Goal: Communication & Community: Answer question/provide support

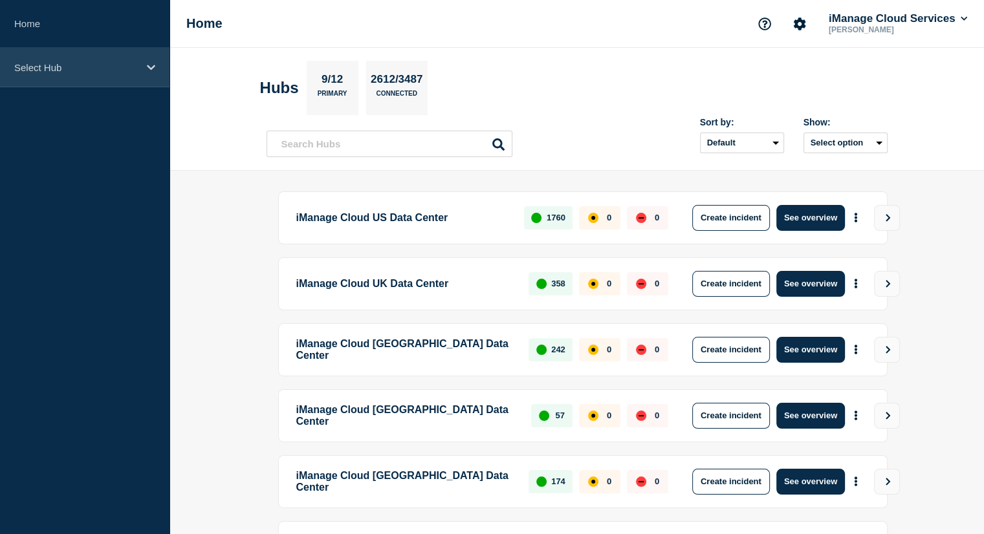
click at [63, 76] on div "Select Hub" at bounding box center [84, 67] width 169 height 39
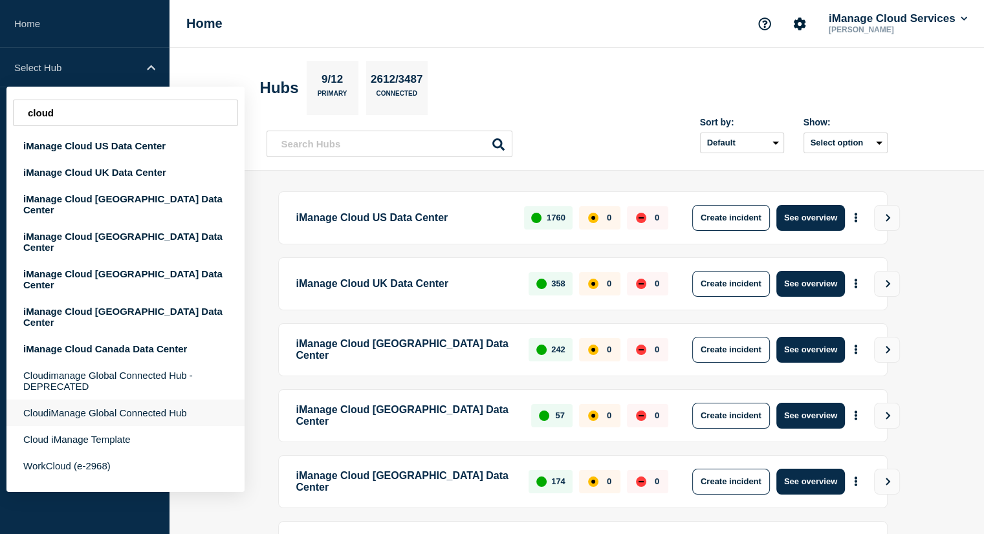
type input "cloud"
click at [149, 400] on div "CloudiManage Global Connected Hub" at bounding box center [125, 413] width 238 height 27
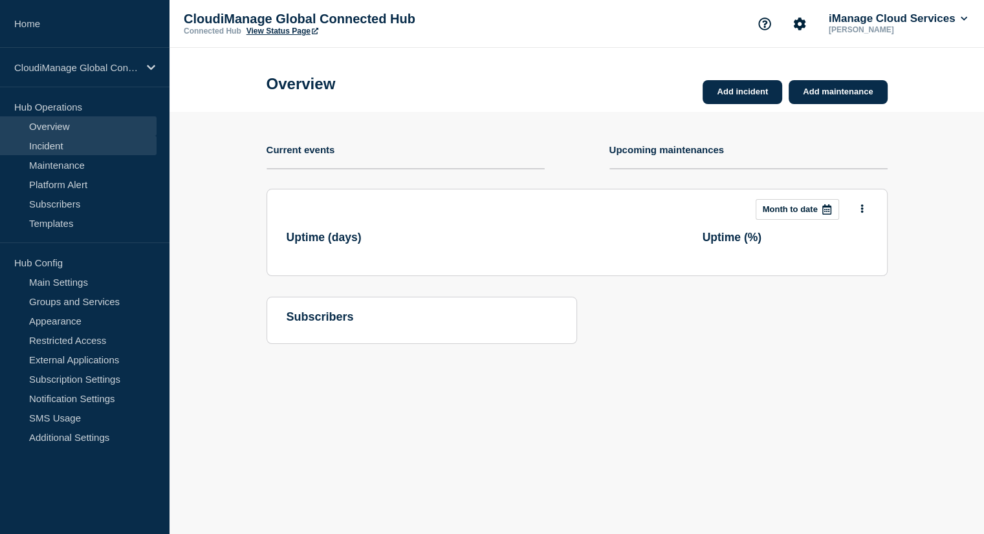
click at [52, 142] on link "Incident" at bounding box center [78, 145] width 156 height 19
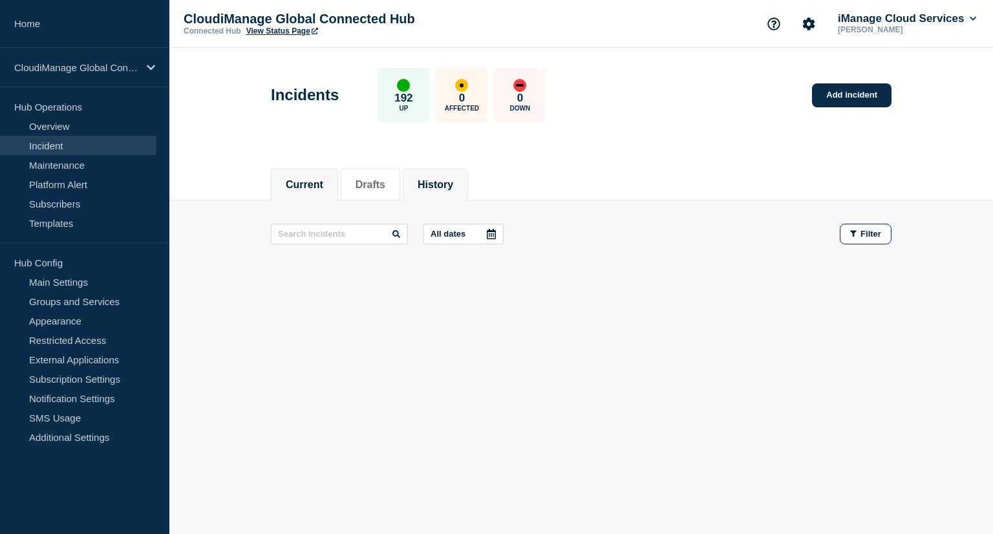
click at [432, 179] on button "History" at bounding box center [436, 185] width 36 height 12
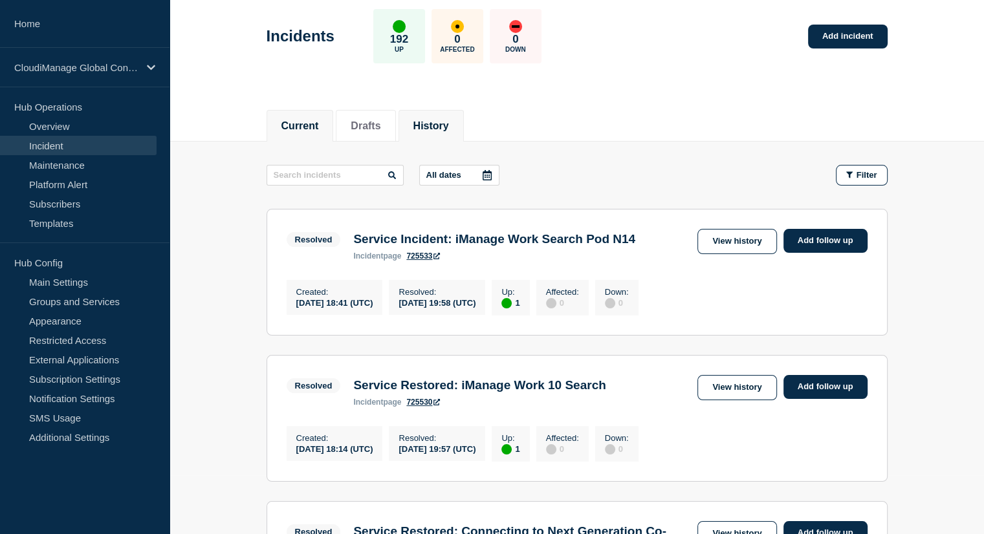
scroll to position [129, 0]
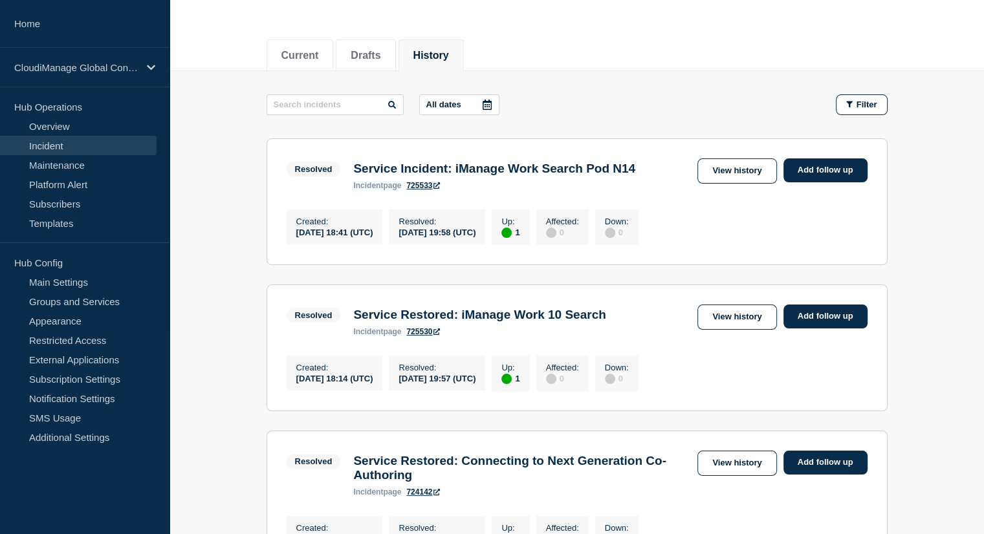
click at [464, 175] on h3 "Service Incident: iManage Work Search Pod N14" at bounding box center [494, 169] width 282 height 14
click at [512, 156] on section "Resolved Service Incident: iManage Work Search Pod N14 incident page 725533 Vie…" at bounding box center [576, 201] width 621 height 127
click at [487, 158] on div "Resolved Service Incident: iManage Work Search Pod N14 incident page 725533" at bounding box center [464, 174] width 356 height 32
click at [584, 163] on h3 "Service Incident: iManage Work Search Pod N14" at bounding box center [494, 169] width 282 height 14
click at [711, 173] on link "View history" at bounding box center [736, 170] width 79 height 25
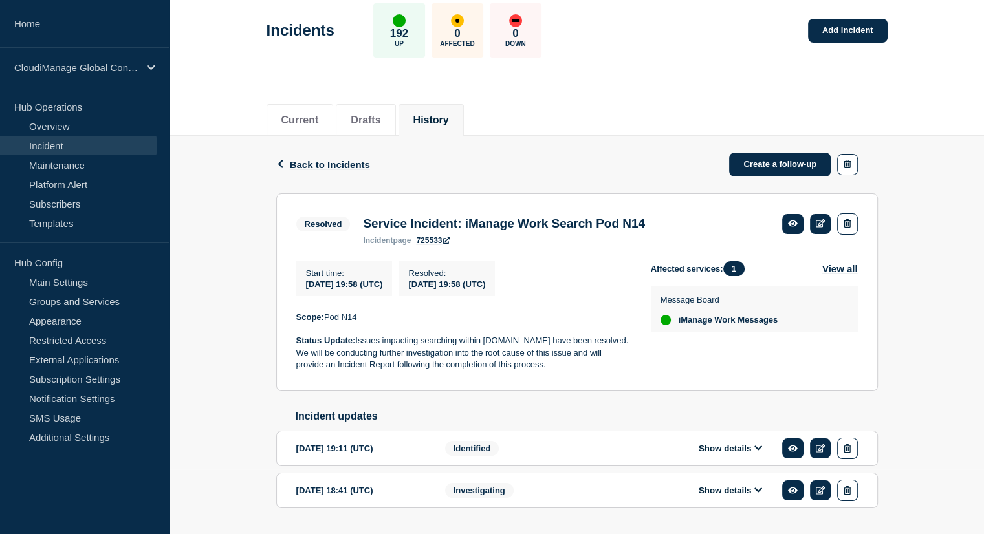
scroll to position [106, 0]
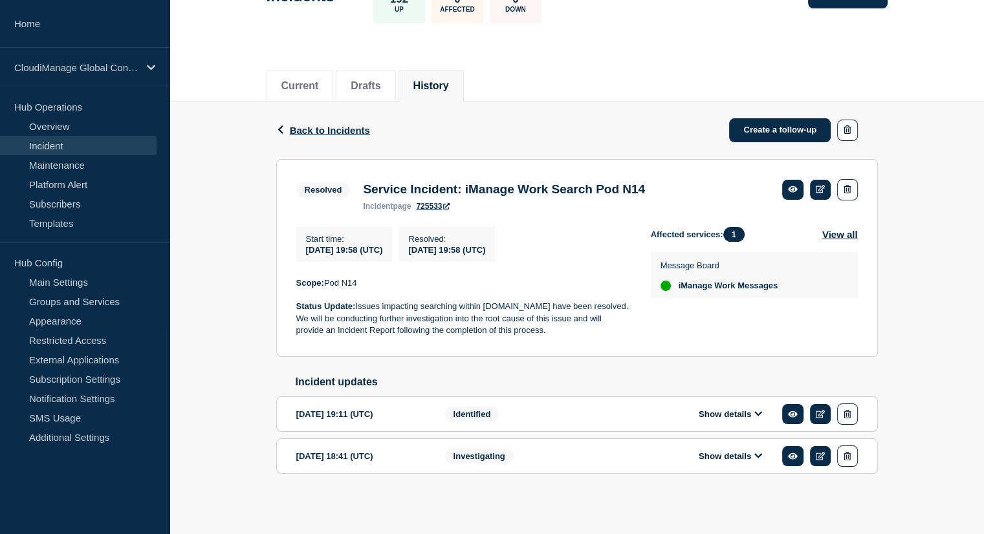
click at [750, 286] on span "iManage Work Messages" at bounding box center [728, 286] width 100 height 10
click at [425, 202] on link "725533" at bounding box center [433, 206] width 34 height 9
click at [823, 180] on link at bounding box center [820, 190] width 21 height 20
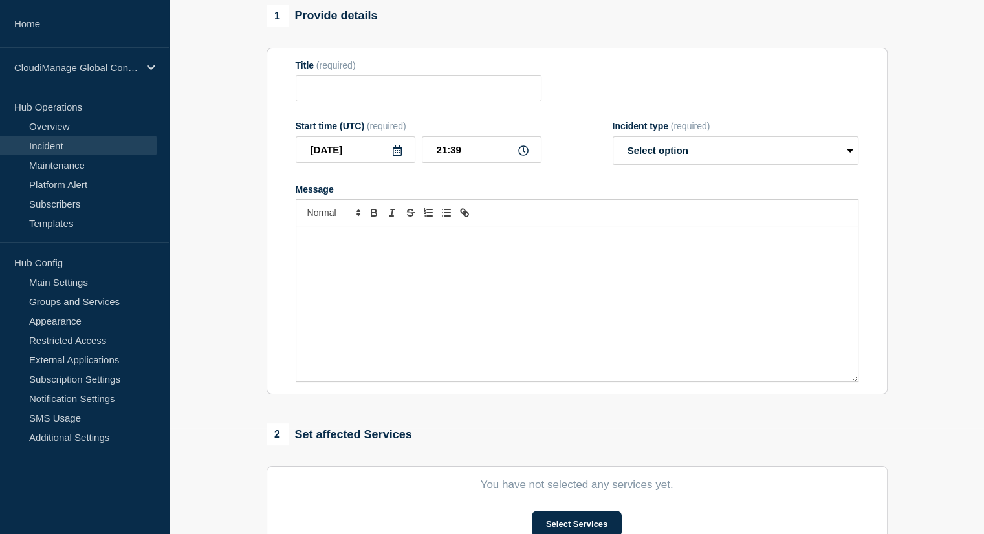
type input "Service Incident: iManage Work Search Pod N14"
type input "[DATE]"
type input "19:58"
select select "resolved"
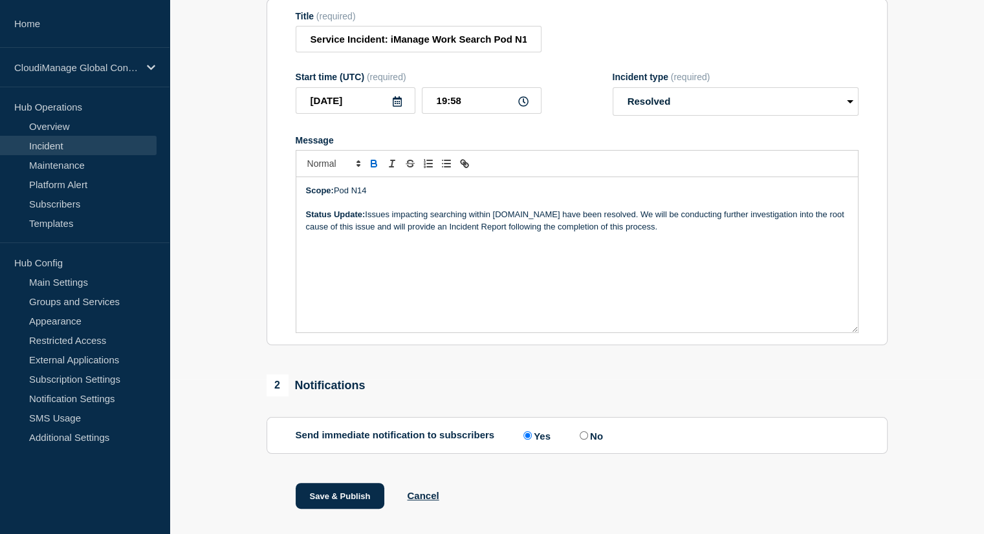
scroll to position [186, 0]
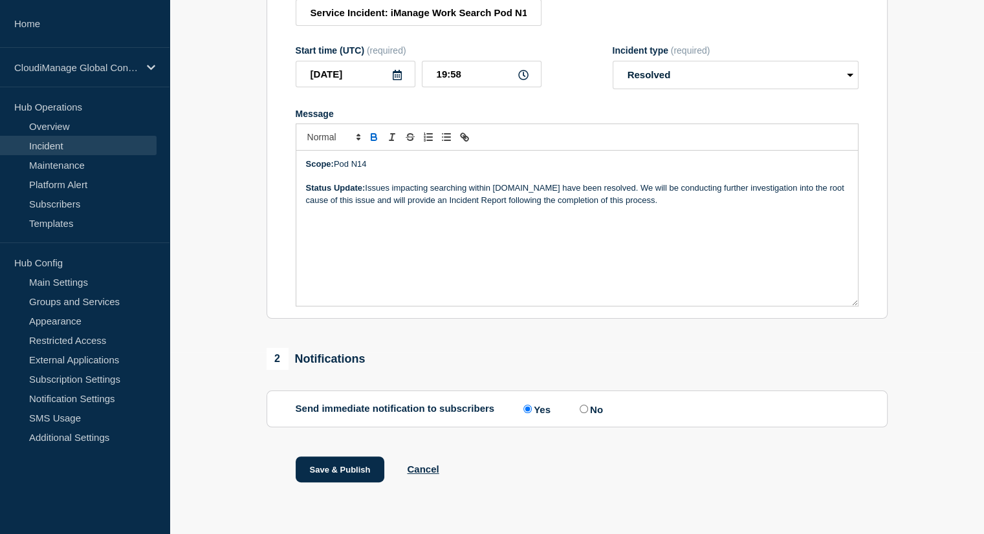
click at [685, 199] on p "Status Update: Issues impacting searching within [DOMAIN_NAME] have been resolv…" at bounding box center [577, 194] width 542 height 24
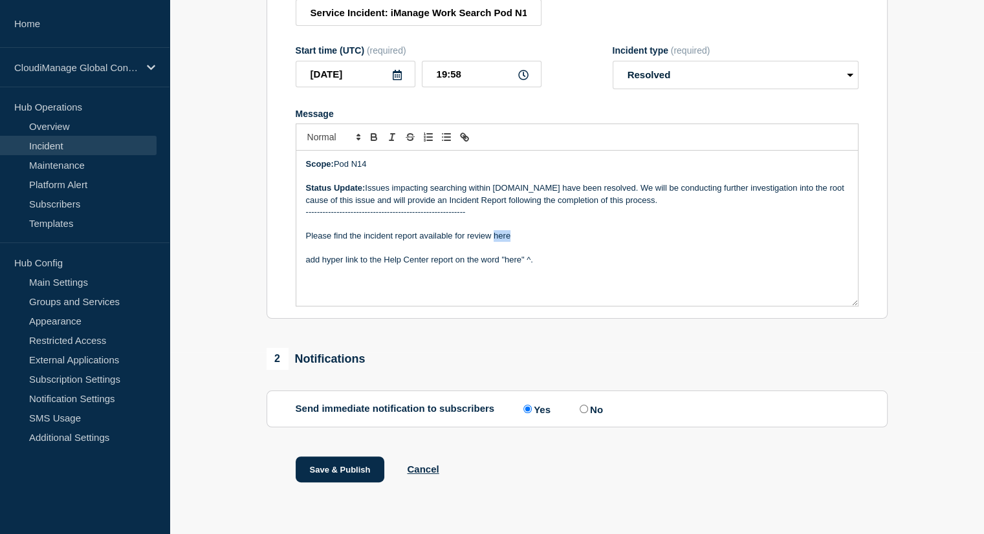
drag, startPoint x: 493, startPoint y: 236, endPoint x: 511, endPoint y: 232, distance: 17.9
click at [511, 232] on p "Please find the incident report available for review here" at bounding box center [577, 236] width 542 height 12
click at [495, 226] on p "Message" at bounding box center [577, 224] width 542 height 12
drag, startPoint x: 514, startPoint y: 239, endPoint x: 494, endPoint y: 237, distance: 20.1
click at [494, 237] on p "Please find the incident report available for review here" at bounding box center [577, 236] width 542 height 12
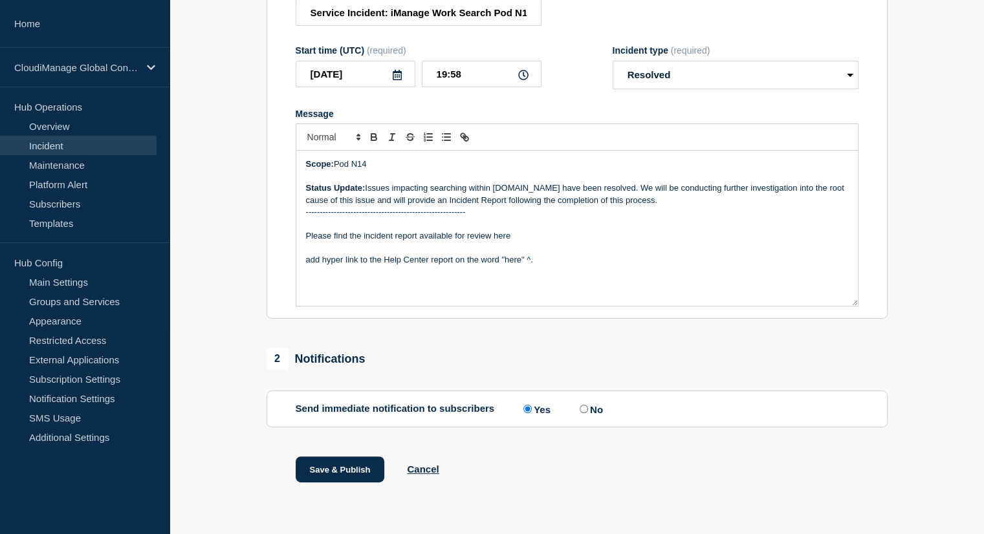
click at [564, 268] on div "Scope: Pod N14 Status Update: Issues impacting searching within [DOMAIN_NAME] h…" at bounding box center [576, 228] width 561 height 155
drag, startPoint x: 558, startPoint y: 262, endPoint x: 272, endPoint y: 268, distance: 286.5
click at [272, 268] on section "Title (required) Service Incident: iManage Work Search Pod N14 Start time (UTC)…" at bounding box center [576, 145] width 621 height 347
drag, startPoint x: 518, startPoint y: 233, endPoint x: 493, endPoint y: 233, distance: 24.6
click at [493, 233] on p "Please find the incident report available for review here" at bounding box center [577, 236] width 542 height 12
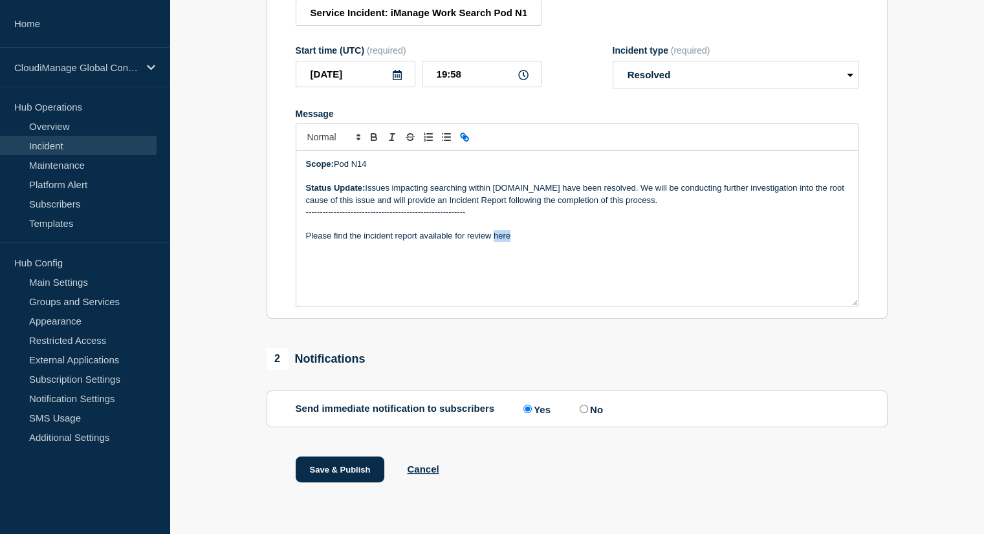
click at [463, 140] on icon "Toggle link" at bounding box center [464, 137] width 12 height 12
paste input "ttps://[DOMAIN_NAME][URL][DATE]"
type input "[URL][DOMAIN_NAME][DATE]"
click at [578, 261] on link at bounding box center [579, 259] width 30 height 10
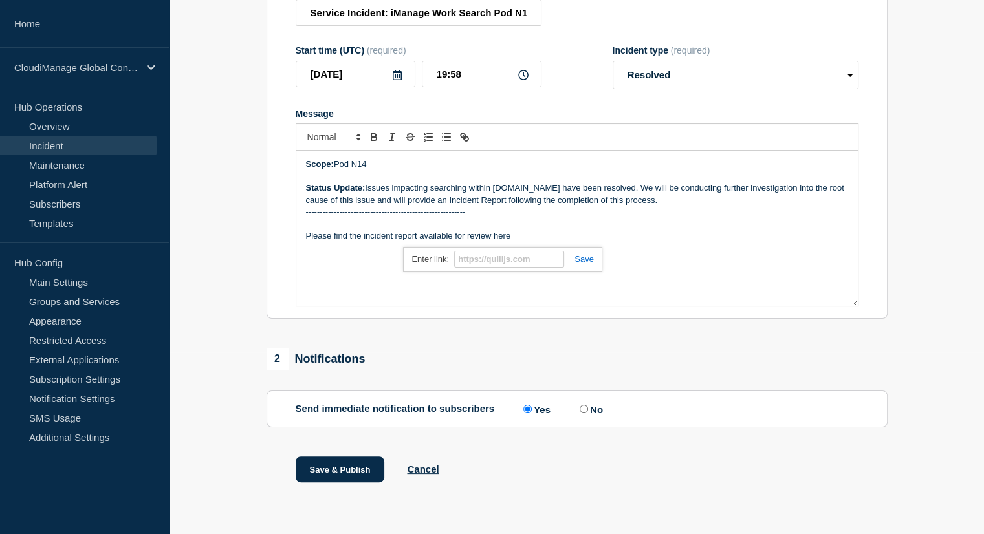
scroll to position [0, 0]
click at [556, 242] on p "Message" at bounding box center [577, 248] width 542 height 12
click at [500, 237] on link "here" at bounding box center [499, 236] width 17 height 10
click at [477, 259] on link "[URL][DOMAIN_NAME][DATE]" at bounding box center [483, 259] width 115 height 17
click at [343, 468] on button "Save & Publish" at bounding box center [340, 470] width 89 height 26
